Goal: Task Accomplishment & Management: Complete application form

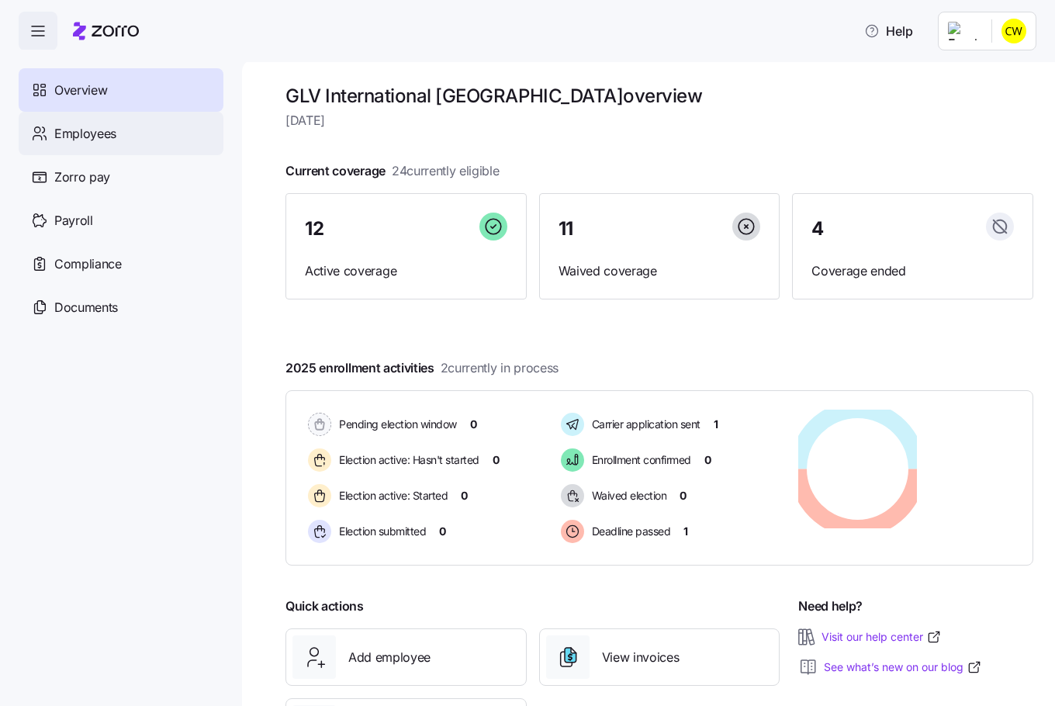
click at [106, 113] on div "Employees" at bounding box center [121, 133] width 205 height 43
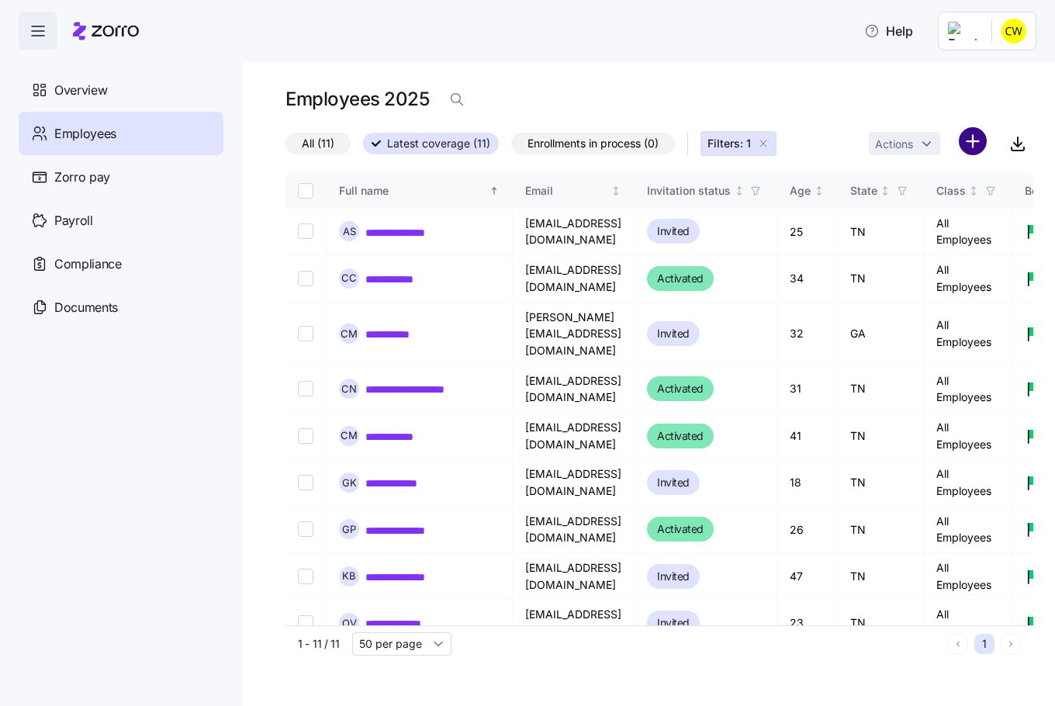
click at [979, 127] on html "**********" at bounding box center [527, 348] width 1055 height 697
click at [950, 187] on span "Add a new employee" at bounding box center [949, 191] width 104 height 16
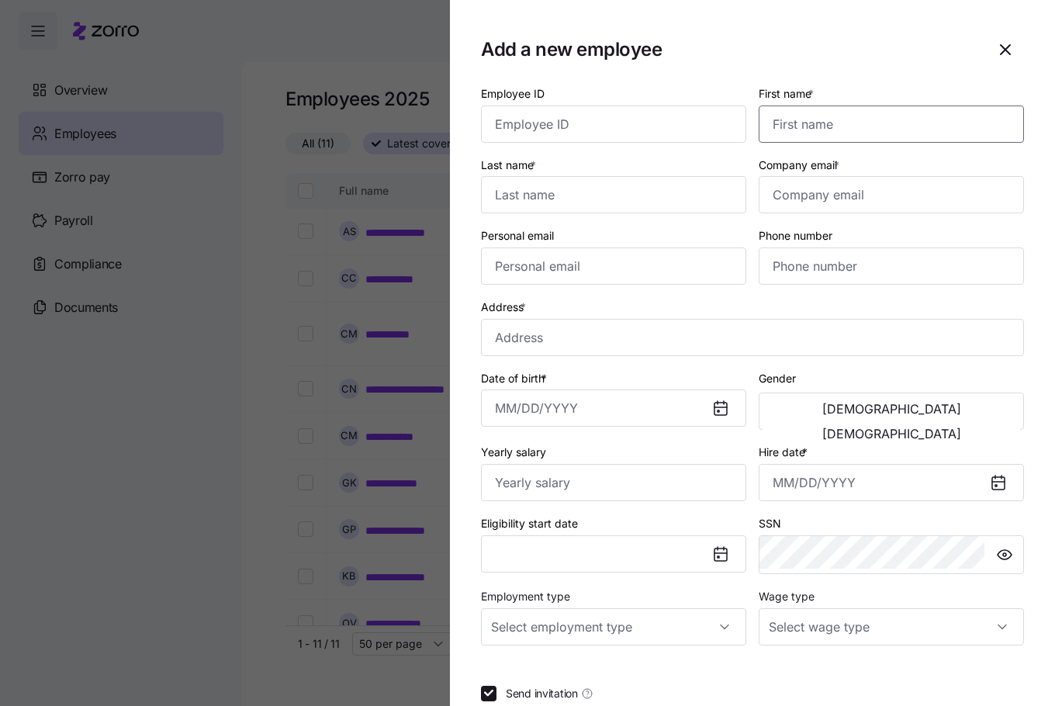
click at [877, 110] on input "First name *" at bounding box center [891, 124] width 265 height 37
type input "Austin"
click at [670, 176] on input "Last name *" at bounding box center [613, 194] width 265 height 37
type input "Sarawan"
click at [830, 178] on input "Company email *" at bounding box center [891, 194] width 265 height 37
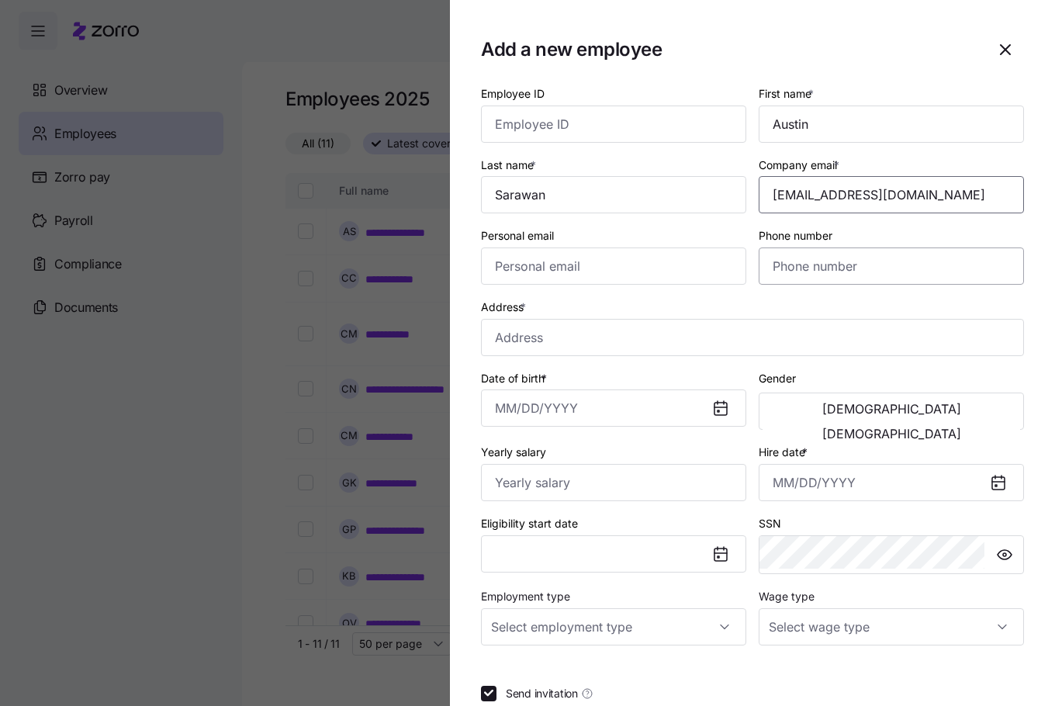
type input "[EMAIL_ADDRESS][DOMAIN_NAME]"
click at [833, 248] on input "Phone number" at bounding box center [891, 266] width 265 height 37
type input "[PHONE_NUMBER]"
click at [667, 319] on input "Address *" at bounding box center [752, 337] width 543 height 37
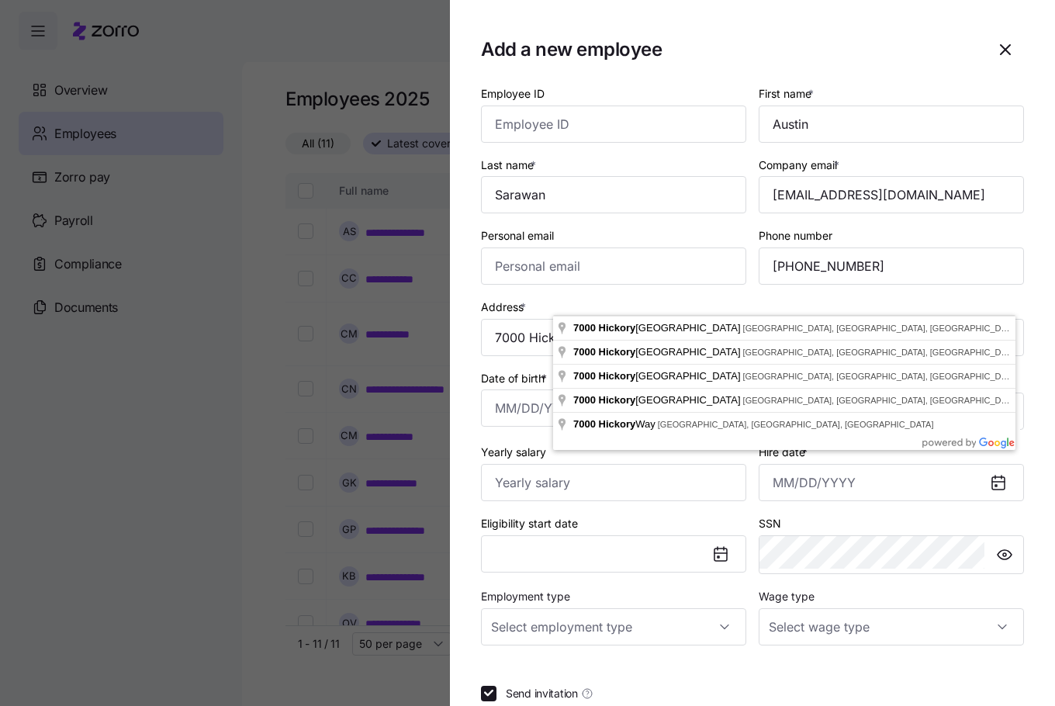
type input "[STREET_ADDRESS]"
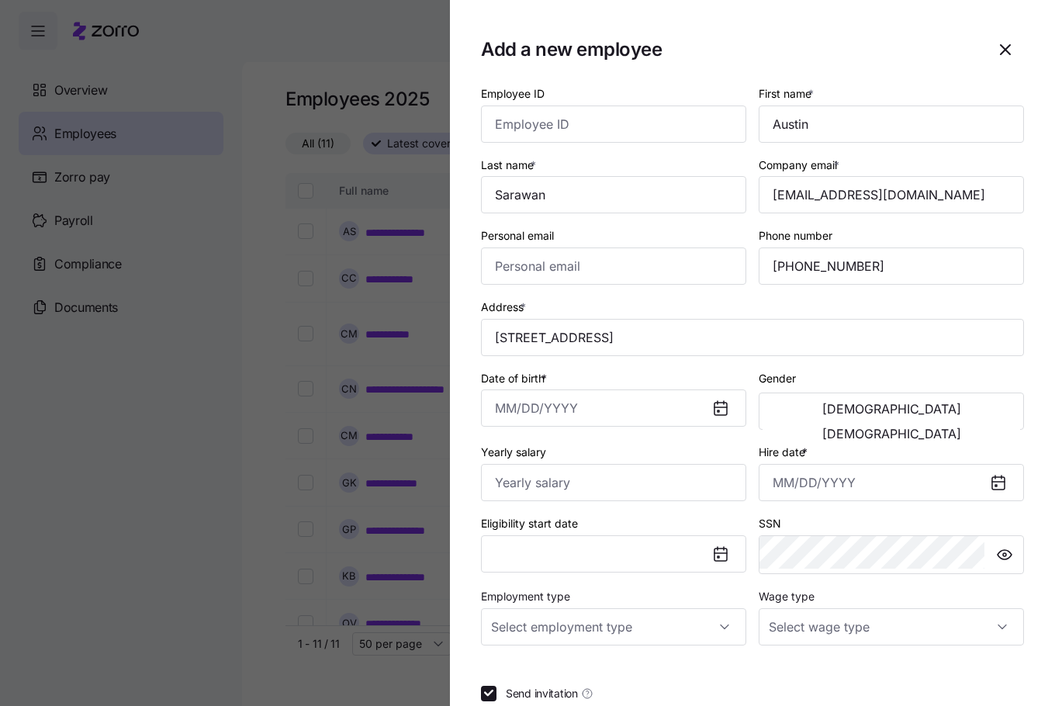
click at [727, 403] on icon at bounding box center [721, 409] width 12 height 12
click at [646, 390] on input "Date of birth *" at bounding box center [613, 408] width 265 height 37
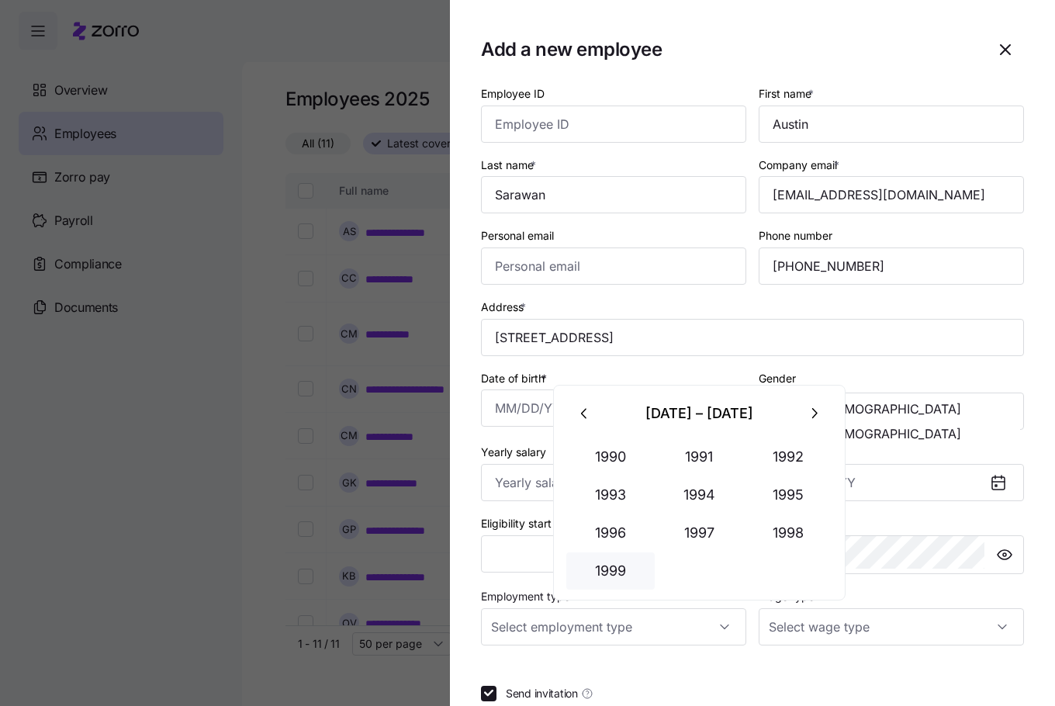
click at [610, 553] on button "1999" at bounding box center [610, 571] width 88 height 37
click at [760, 450] on button "Mar" at bounding box center [788, 456] width 88 height 37
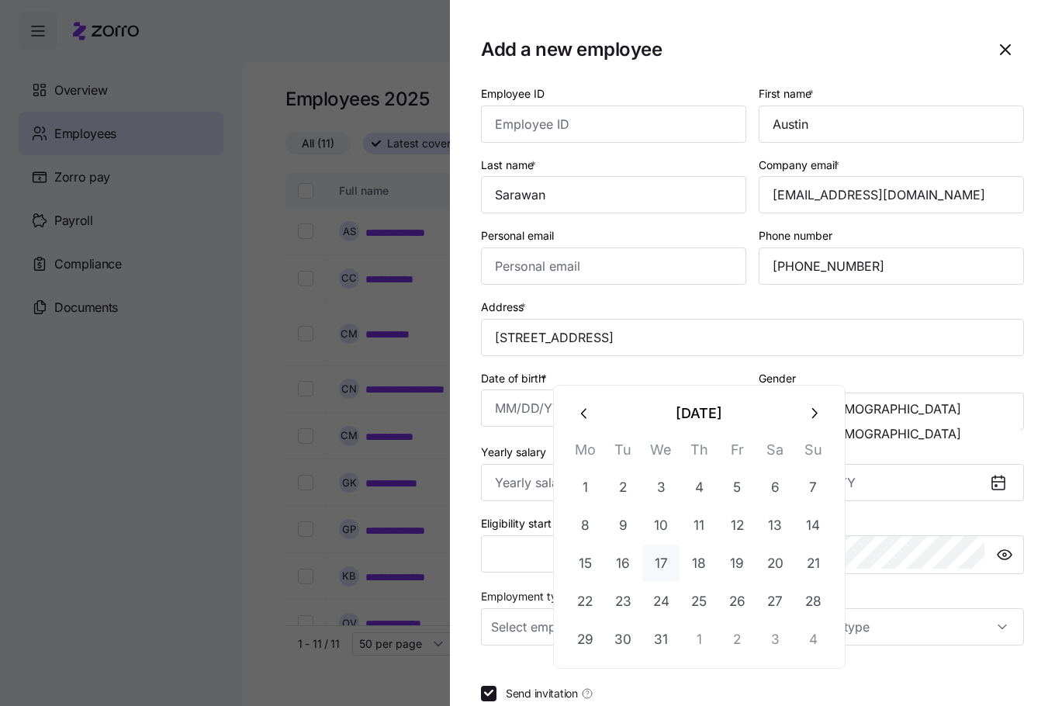
click at [653, 545] on button "17" at bounding box center [661, 563] width 37 height 37
type input "[DATE]"
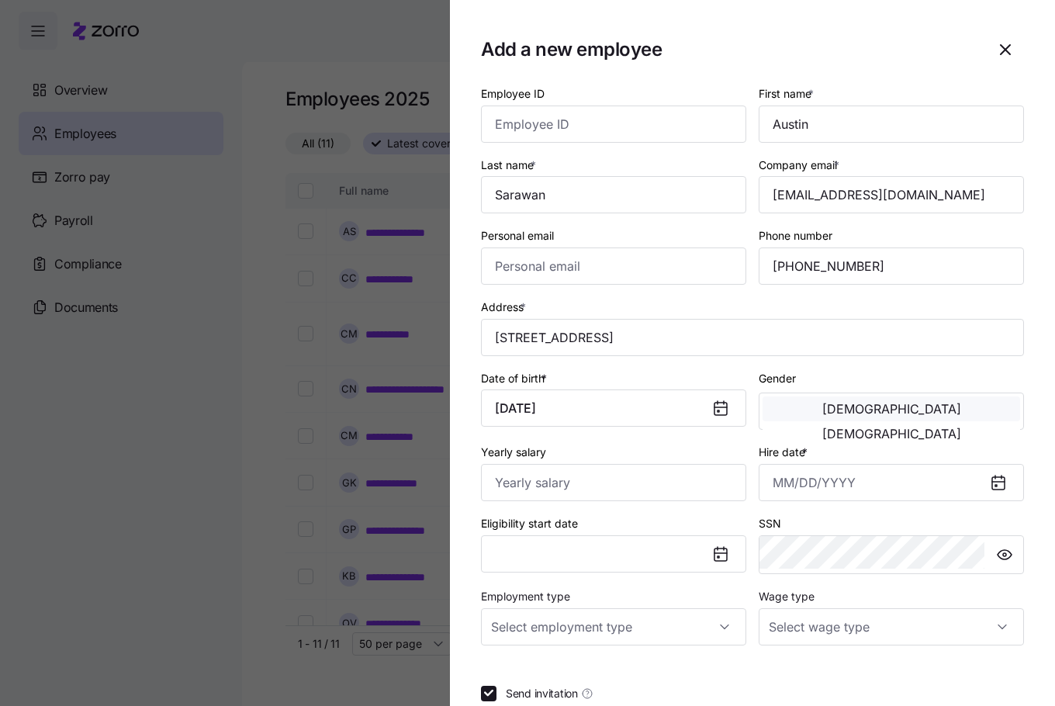
click at [863, 397] on button "[DEMOGRAPHIC_DATA]" at bounding box center [892, 409] width 258 height 25
click at [826, 464] on input "Hire date *" at bounding box center [891, 482] width 265 height 37
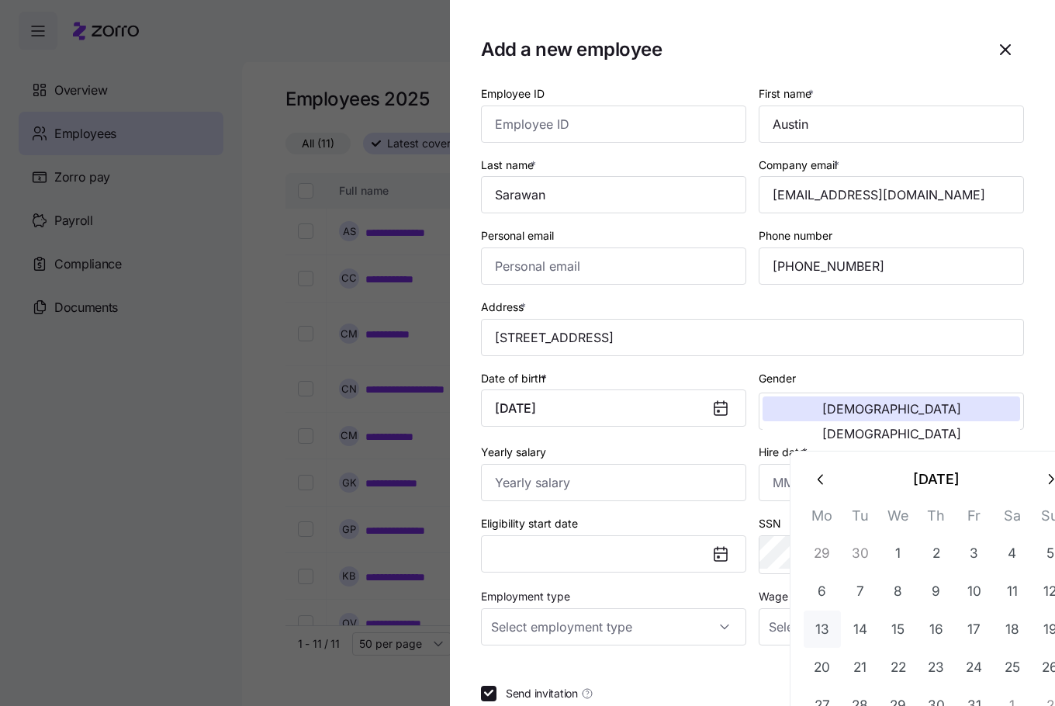
click at [816, 611] on button "13" at bounding box center [822, 629] width 37 height 37
type input "[DATE]"
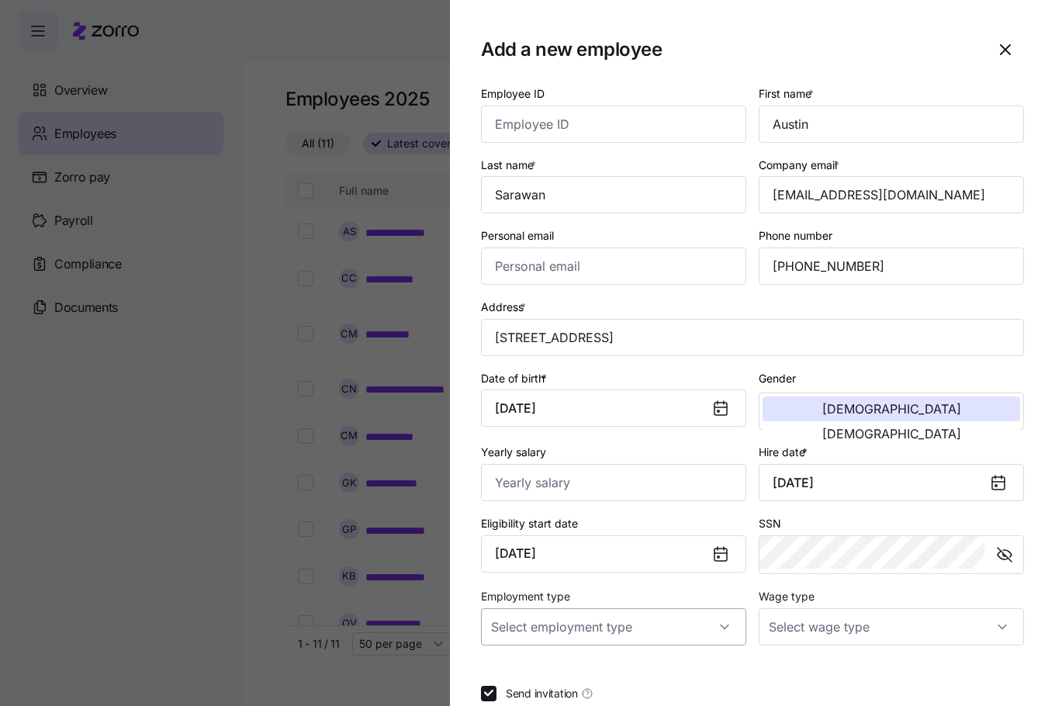
click at [685, 608] on input "Employment type" at bounding box center [613, 626] width 265 height 37
click at [623, 600] on div "Full Time" at bounding box center [666, 601] width 214 height 33
type input "Full Time"
click at [851, 608] on input "Wage type" at bounding box center [891, 626] width 265 height 37
click at [858, 632] on div "Hourly" at bounding box center [903, 633] width 214 height 33
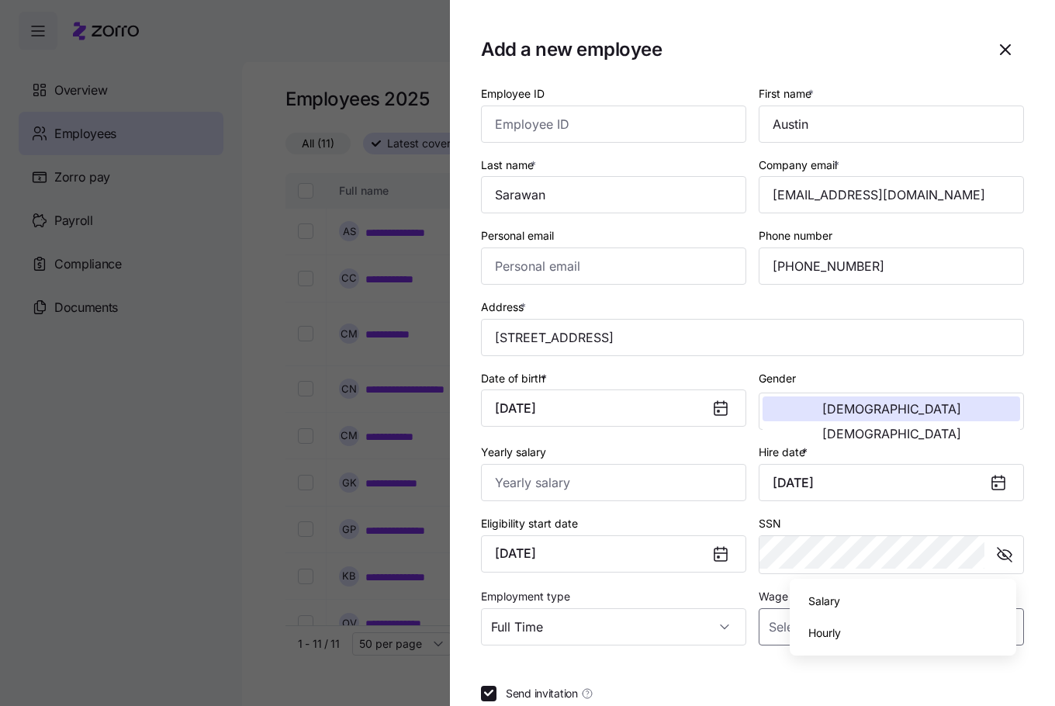
type input "Hourly"
click at [677, 106] on input "Employee ID" at bounding box center [613, 124] width 265 height 37
type input "2971"
